Goal: Information Seeking & Learning: Learn about a topic

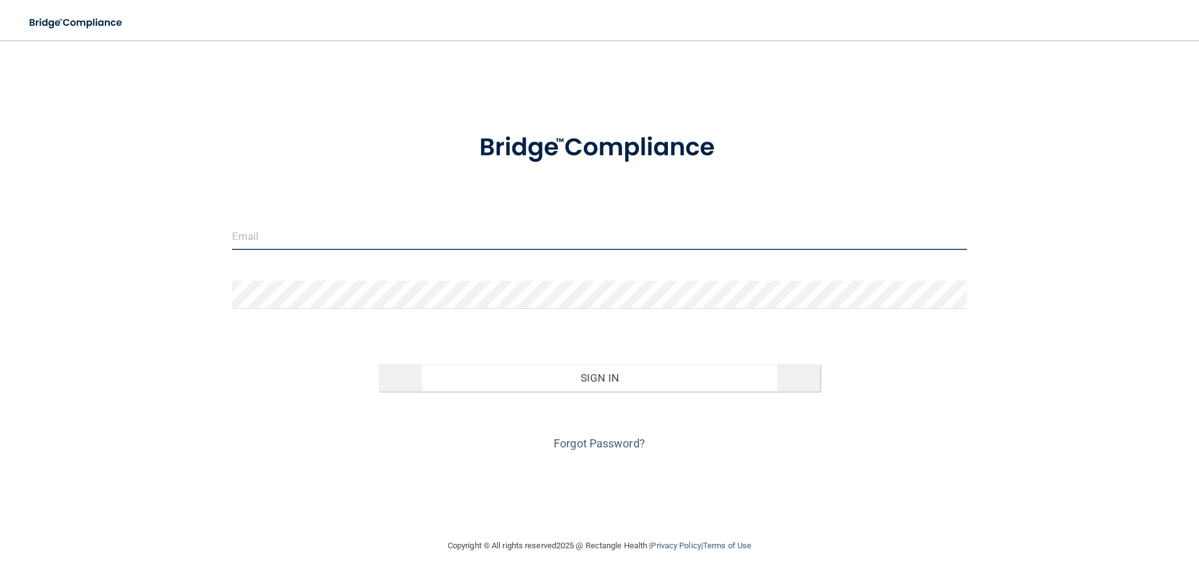
type input "[EMAIL_ADDRESS][DOMAIN_NAME]"
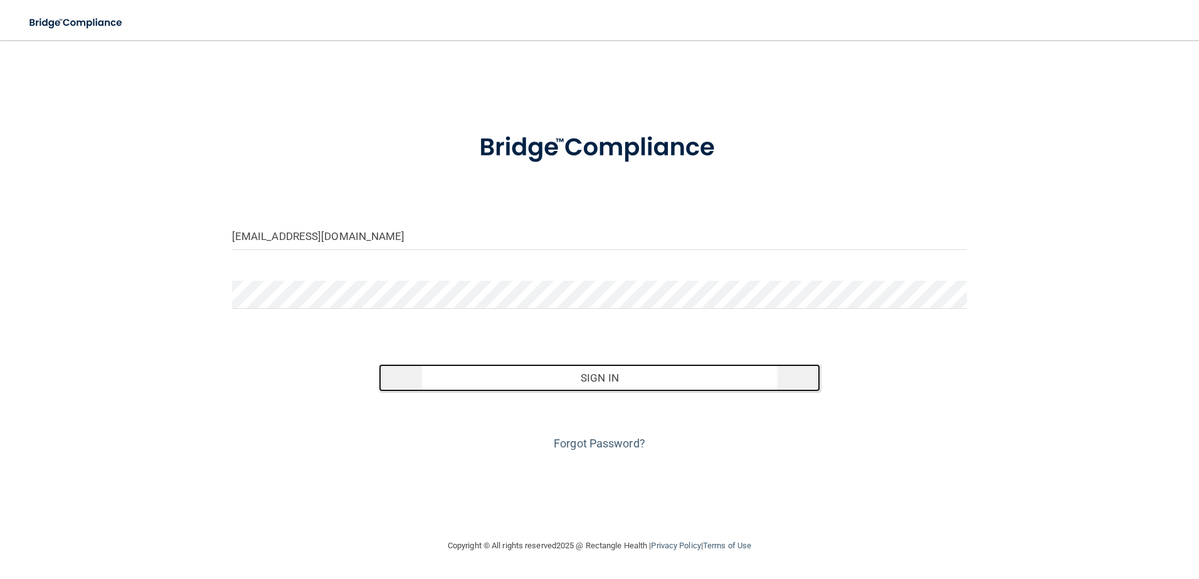
click at [514, 374] on button "Sign In" at bounding box center [600, 378] width 442 height 28
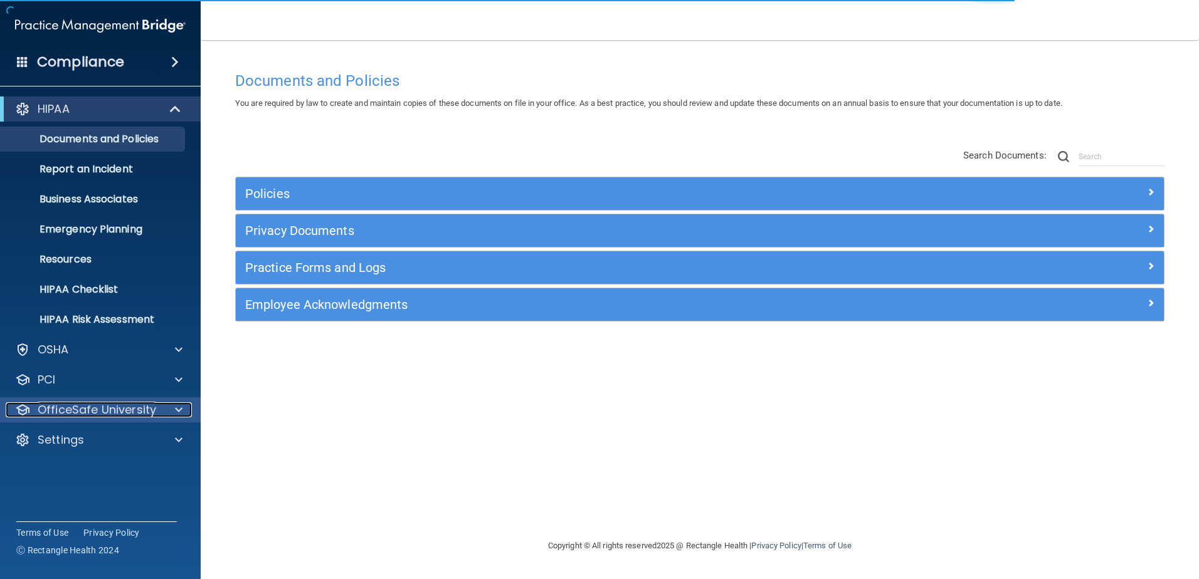
click at [159, 411] on div "OfficeSafe University" at bounding box center [84, 410] width 156 height 15
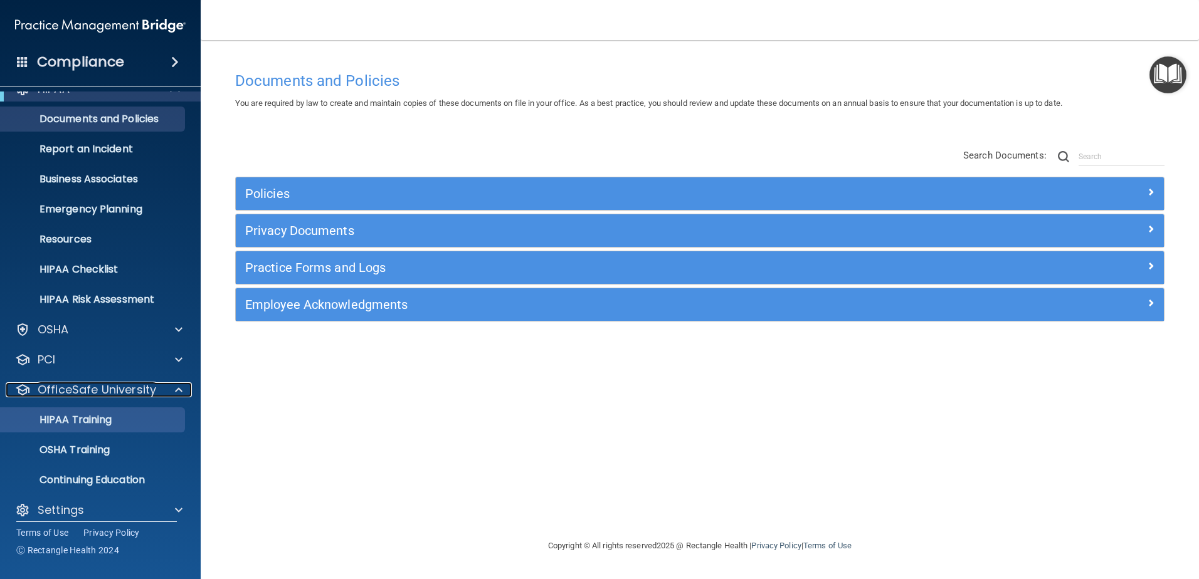
scroll to position [31, 0]
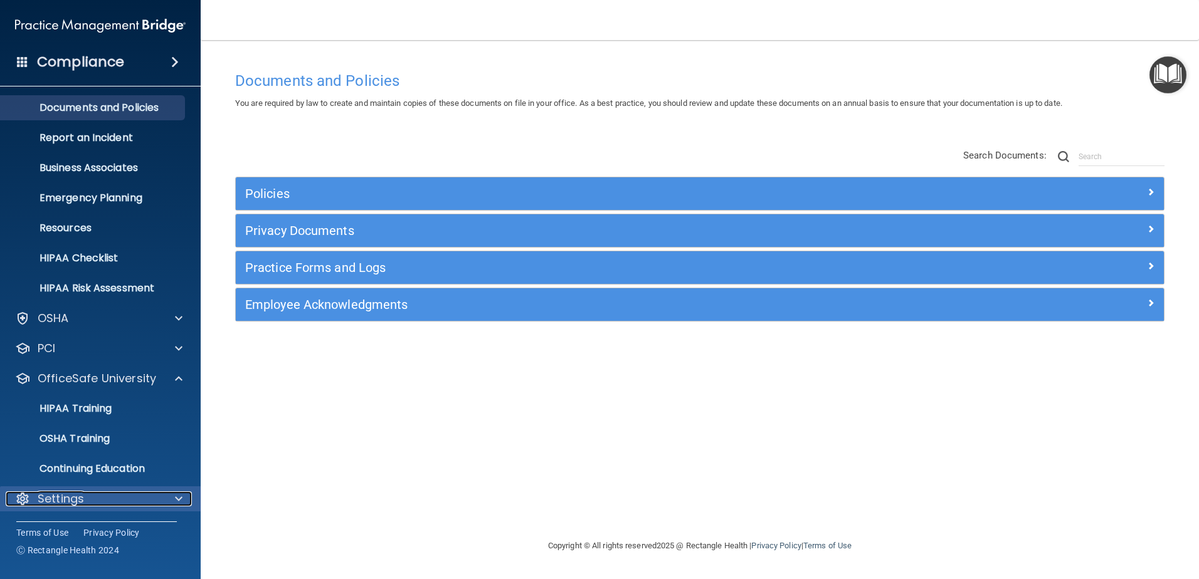
click at [159, 504] on div "Settings" at bounding box center [84, 499] width 156 height 15
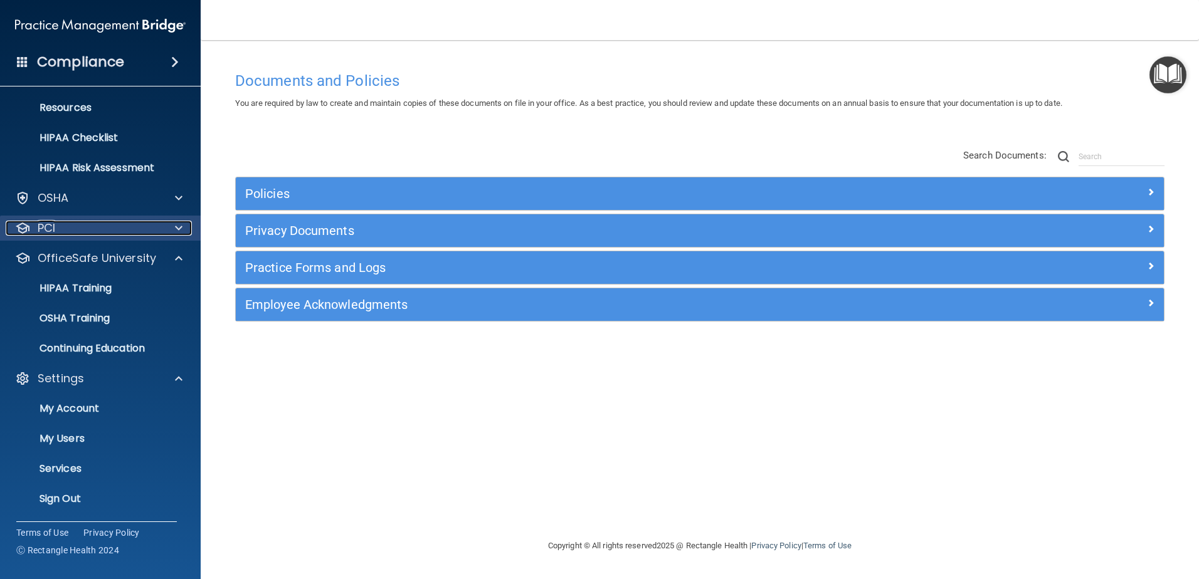
click at [135, 234] on div "PCI" at bounding box center [84, 228] width 156 height 15
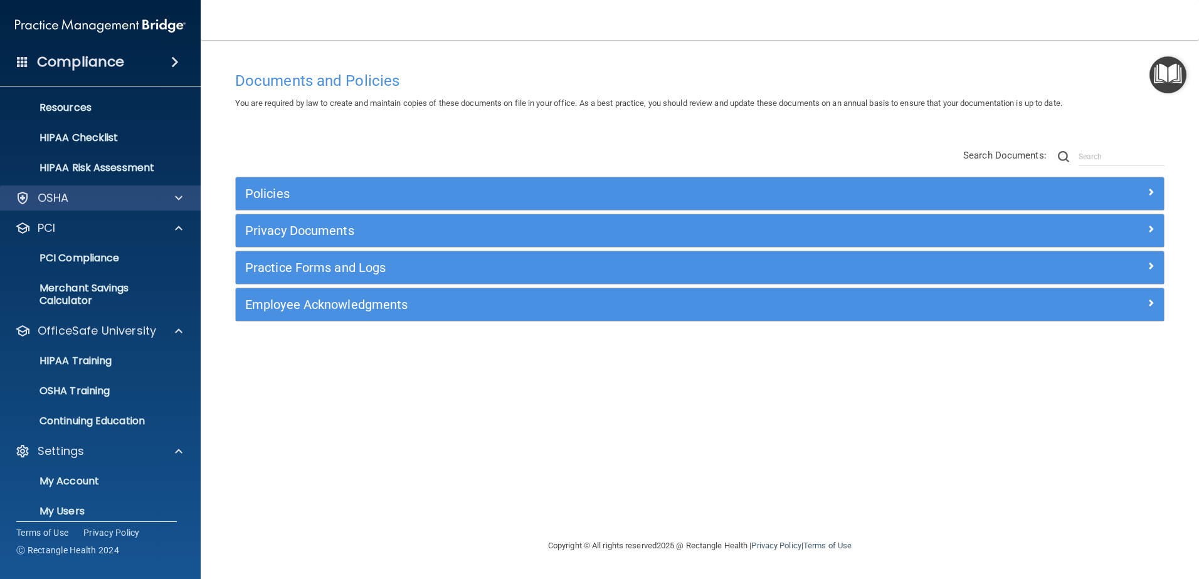
click at [139, 206] on div "OSHA" at bounding box center [100, 198] width 201 height 25
click at [187, 196] on div at bounding box center [176, 198] width 31 height 15
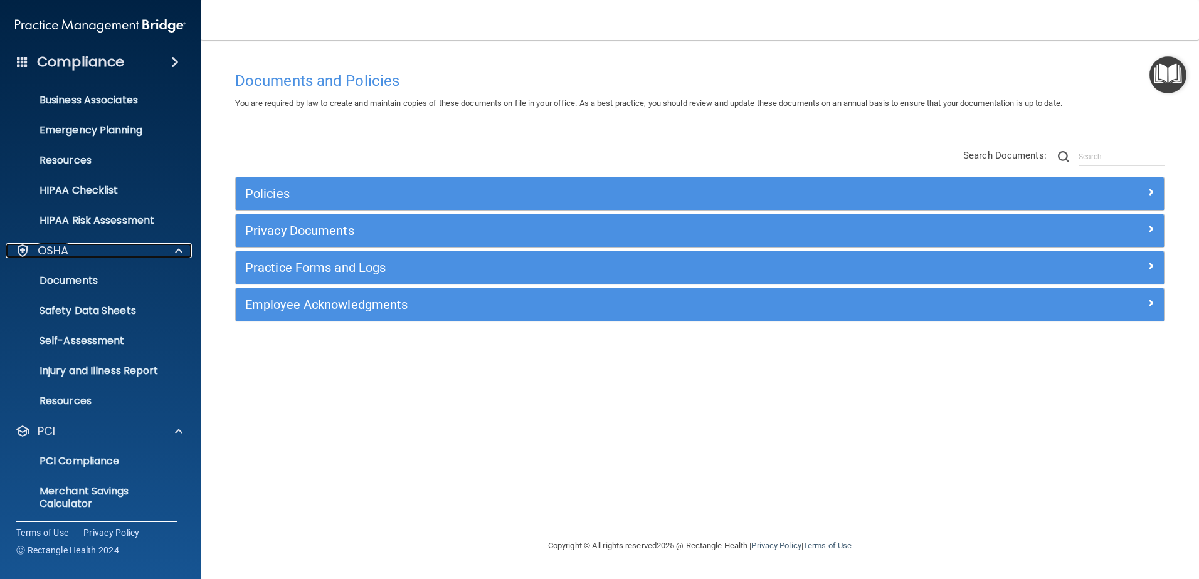
scroll to position [0, 0]
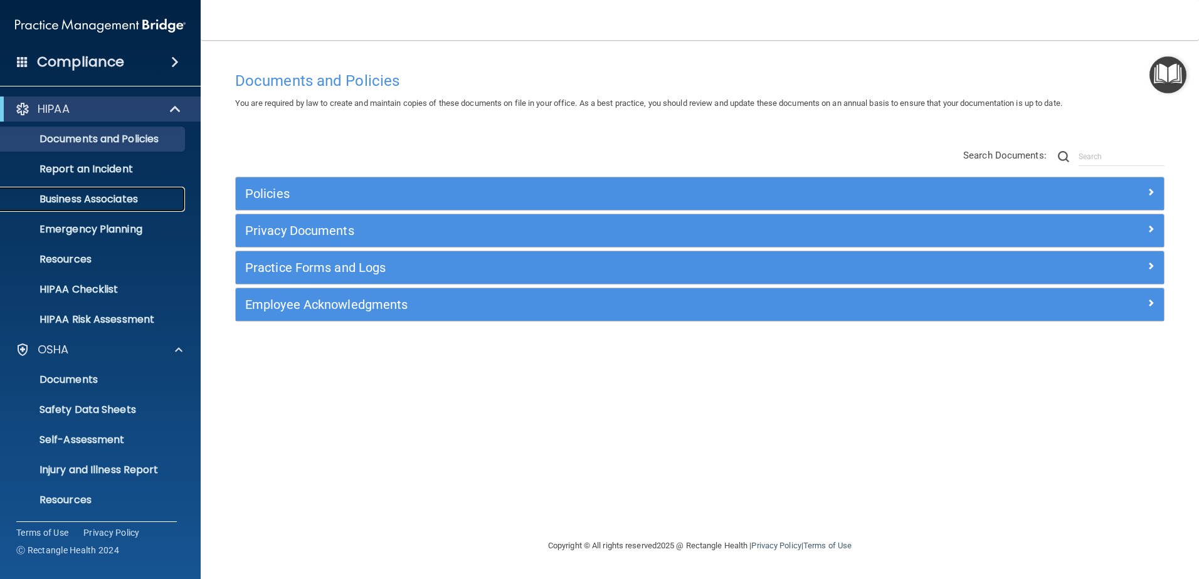
click at [124, 205] on p "Business Associates" at bounding box center [93, 199] width 171 height 13
